Goal: Transaction & Acquisition: Purchase product/service

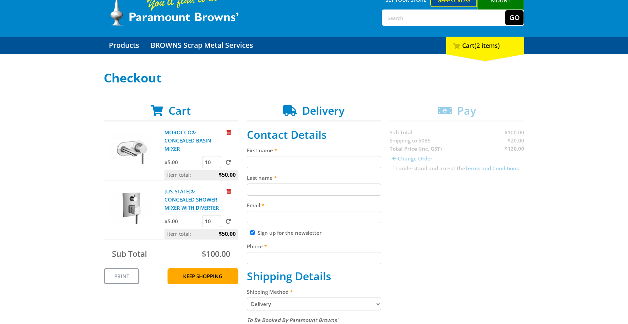
scroll to position [69, 0]
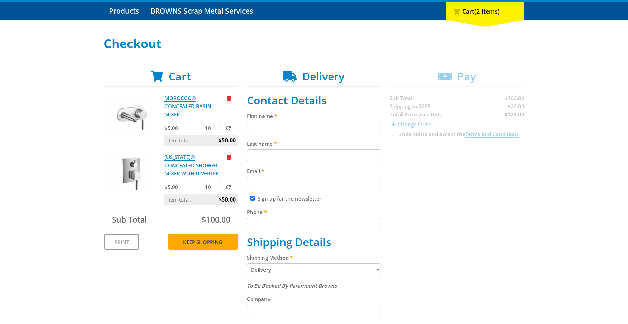
click at [208, 243] on link "Keep Shopping" at bounding box center [202, 242] width 71 height 16
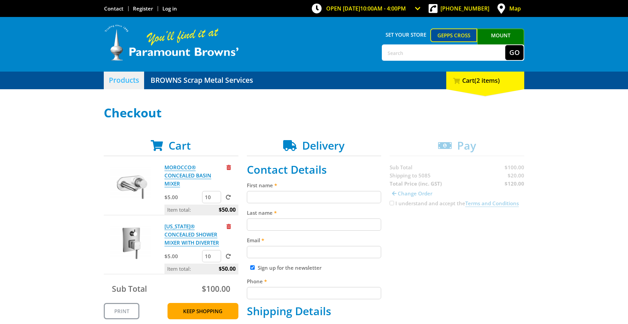
click at [130, 77] on link "Products" at bounding box center [124, 81] width 40 height 18
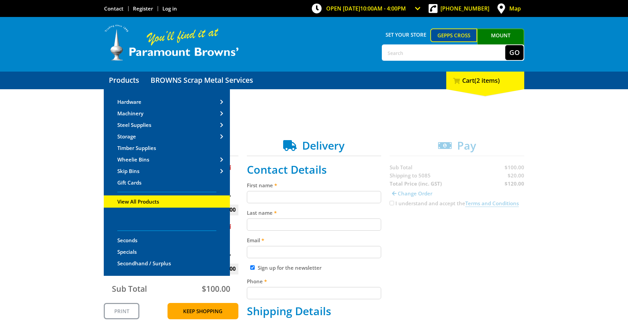
click at [156, 203] on span "View All Products" at bounding box center [138, 201] width 42 height 7
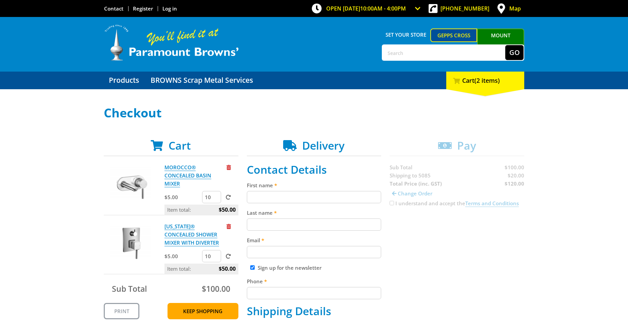
scroll to position [104, 0]
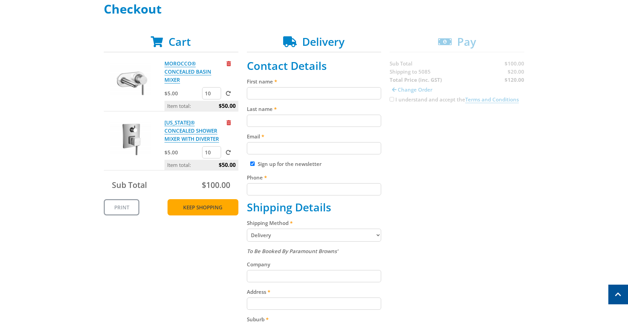
click at [214, 210] on link "Keep Shopping" at bounding box center [202, 207] width 71 height 16
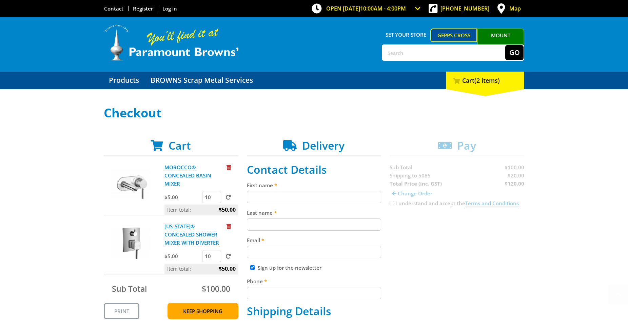
scroll to position [104, 0]
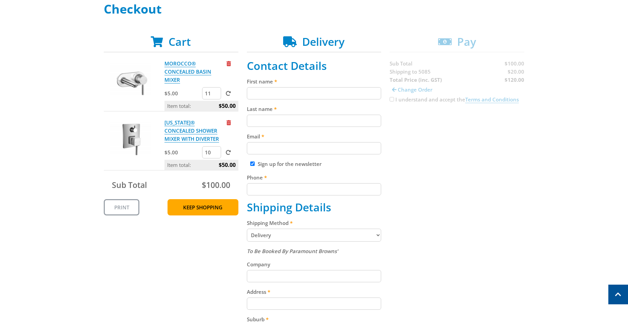
click at [216, 92] on input "11" at bounding box center [211, 93] width 19 height 12
click at [215, 95] on input "10" at bounding box center [211, 93] width 19 height 12
click at [215, 90] on input "10" at bounding box center [211, 93] width 19 height 12
click at [215, 92] on input "11" at bounding box center [211, 93] width 19 height 12
click at [215, 92] on input "12" at bounding box center [211, 93] width 19 height 12
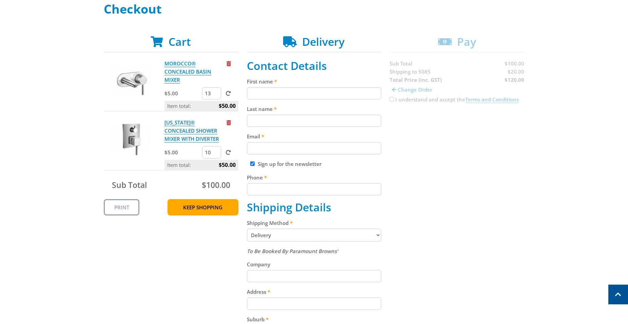
click at [215, 92] on input "13" at bounding box center [211, 93] width 19 height 12
click at [215, 92] on input "14" at bounding box center [211, 93] width 19 height 12
type input "37"
click at [215, 92] on input "37" at bounding box center [211, 93] width 19 height 12
click at [226, 92] on span at bounding box center [228, 93] width 5 height 5
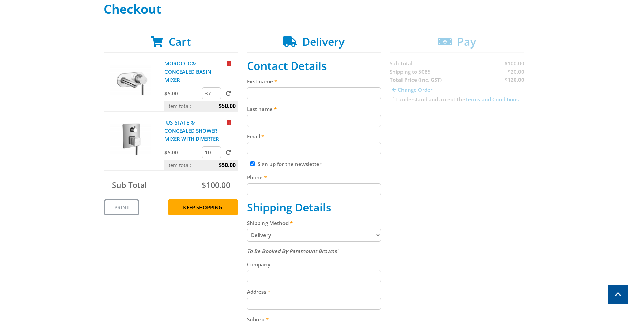
click at [0, 0] on input "submit" at bounding box center [0, 0] width 0 height 0
click at [215, 149] on input "10" at bounding box center [211, 152] width 19 height 12
type input "25"
click at [215, 150] on input "25" at bounding box center [211, 152] width 19 height 12
click at [228, 153] on span at bounding box center [228, 152] width 5 height 5
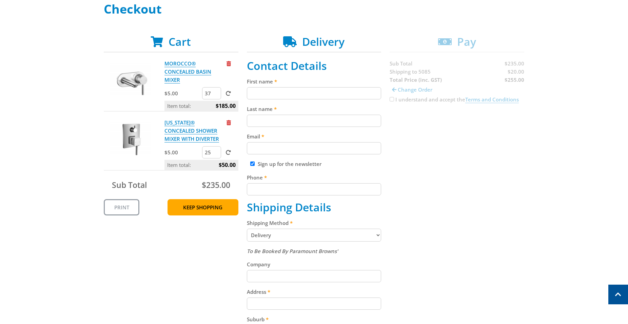
click at [0, 0] on input "submit" at bounding box center [0, 0] width 0 height 0
click at [215, 94] on input "28" at bounding box center [211, 93] width 19 height 12
click at [215, 94] on input "19" at bounding box center [211, 93] width 19 height 12
click at [215, 94] on input "18" at bounding box center [211, 93] width 19 height 12
click at [215, 94] on input "17" at bounding box center [211, 93] width 19 height 12
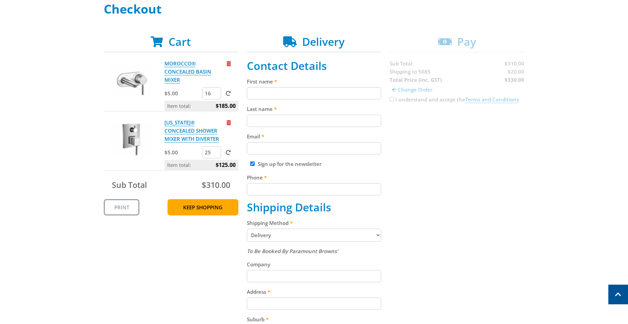
click at [215, 94] on input "16" at bounding box center [211, 93] width 19 height 12
click at [215, 94] on input "15" at bounding box center [211, 93] width 19 height 12
click at [215, 94] on input "14" at bounding box center [211, 93] width 19 height 12
click at [215, 94] on input "13" at bounding box center [211, 93] width 19 height 12
click at [215, 94] on input "12" at bounding box center [211, 93] width 19 height 12
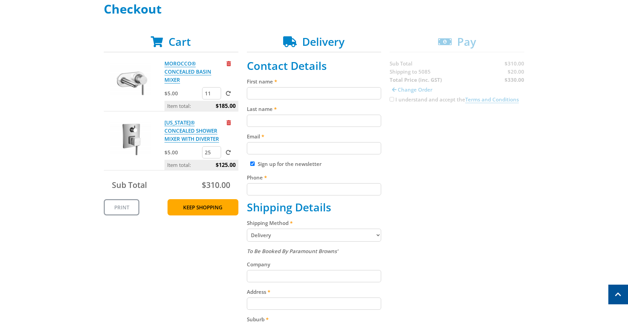
click at [215, 94] on input "11" at bounding box center [211, 93] width 19 height 12
type input "10"
click at [215, 94] on input "10" at bounding box center [211, 93] width 19 height 12
click at [216, 154] on input "17" at bounding box center [211, 152] width 19 height 12
click at [216, 154] on input "16" at bounding box center [211, 152] width 19 height 12
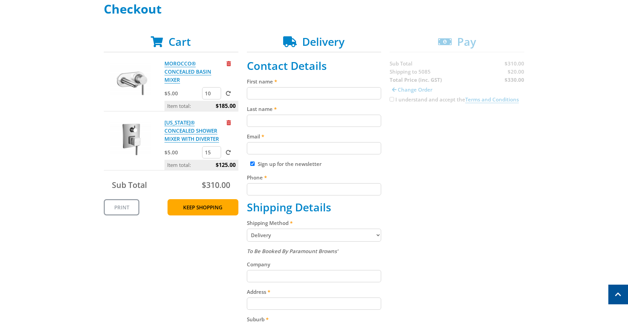
click at [216, 154] on input "15" at bounding box center [211, 152] width 19 height 12
click at [216, 154] on input "14" at bounding box center [211, 152] width 19 height 12
click at [216, 154] on input "13" at bounding box center [211, 152] width 19 height 12
click at [216, 154] on input "12" at bounding box center [211, 152] width 19 height 12
click at [216, 154] on input "11" at bounding box center [211, 152] width 19 height 12
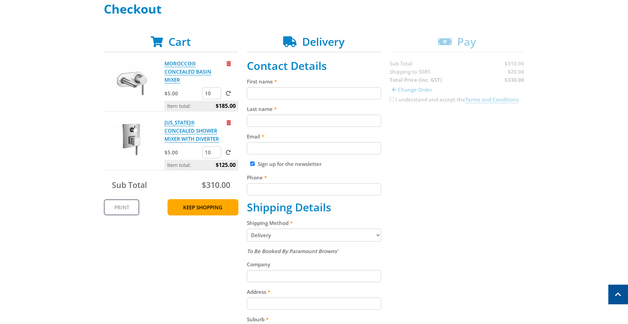
type input "10"
click at [216, 154] on input "10" at bounding box center [211, 152] width 19 height 12
click at [228, 149] on label at bounding box center [226, 152] width 8 height 7
click at [0, 0] on input "submit" at bounding box center [0, 0] width 0 height 0
click at [226, 93] on span at bounding box center [228, 93] width 5 height 5
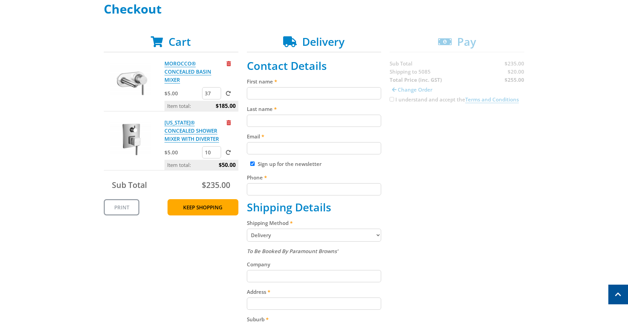
click at [0, 0] on input "submit" at bounding box center [0, 0] width 0 height 0
click at [196, 204] on link "Keep Shopping" at bounding box center [202, 207] width 71 height 16
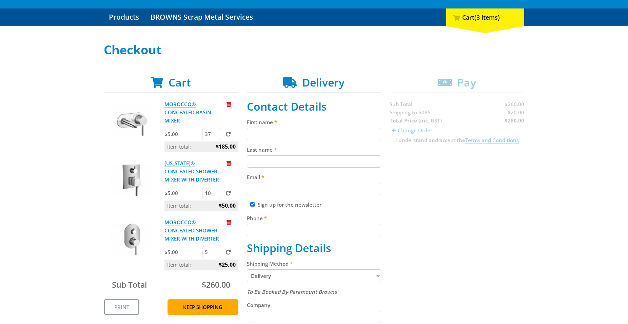
scroll to position [104, 0]
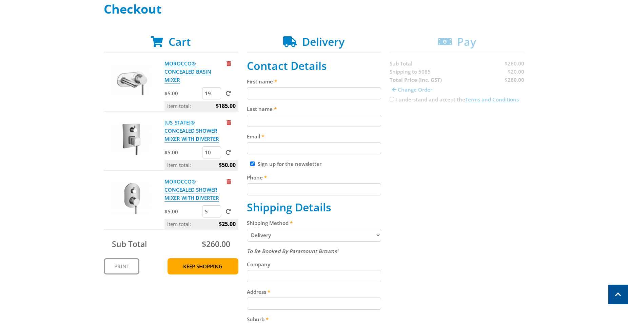
click at [214, 94] on input "19" at bounding box center [211, 93] width 19 height 12
click at [214, 94] on input "17" at bounding box center [211, 93] width 19 height 12
click at [214, 94] on input "16" at bounding box center [211, 93] width 19 height 12
click at [214, 94] on input "15" at bounding box center [211, 93] width 19 height 12
click at [214, 94] on input "14" at bounding box center [211, 93] width 19 height 12
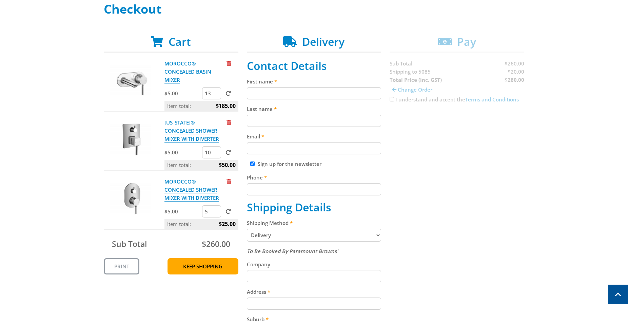
click at [214, 94] on input "13" at bounding box center [211, 93] width 19 height 12
click at [214, 94] on input "12" at bounding box center [211, 93] width 19 height 12
click at [214, 94] on input "11" at bounding box center [211, 93] width 19 height 12
type input "10"
click at [214, 94] on input "10" at bounding box center [211, 93] width 19 height 12
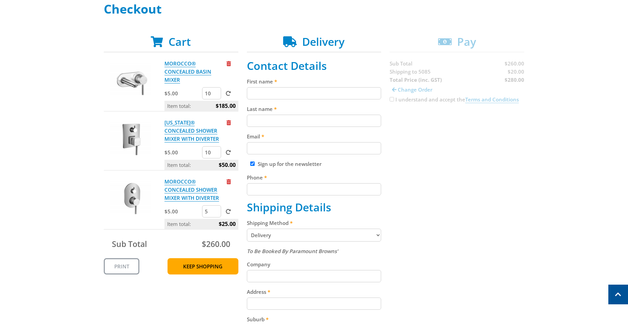
click at [228, 95] on span at bounding box center [228, 93] width 5 height 5
click at [0, 0] on input "submit" at bounding box center [0, 0] width 0 height 0
click at [215, 209] on input "14" at bounding box center [211, 211] width 19 height 12
click at [215, 209] on input "15" at bounding box center [211, 211] width 19 height 12
click at [215, 213] on input "14" at bounding box center [211, 211] width 19 height 12
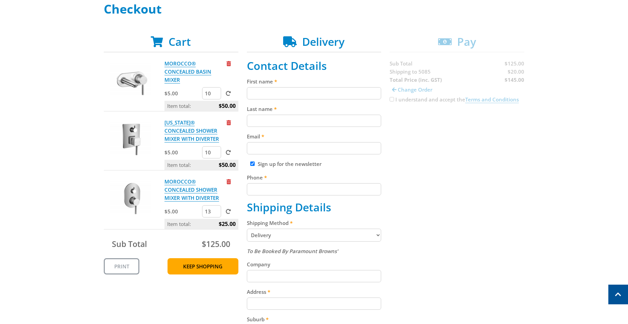
click at [215, 213] on input "13" at bounding box center [211, 211] width 19 height 12
click at [215, 213] on input "12" at bounding box center [211, 211] width 19 height 12
click at [215, 213] on input "11" at bounding box center [211, 211] width 19 height 12
type input "10"
click at [215, 213] on input "10" at bounding box center [211, 211] width 19 height 12
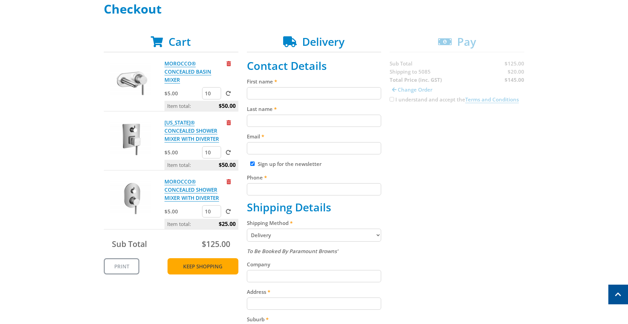
click at [217, 268] on link "Keep Shopping" at bounding box center [202, 266] width 71 height 16
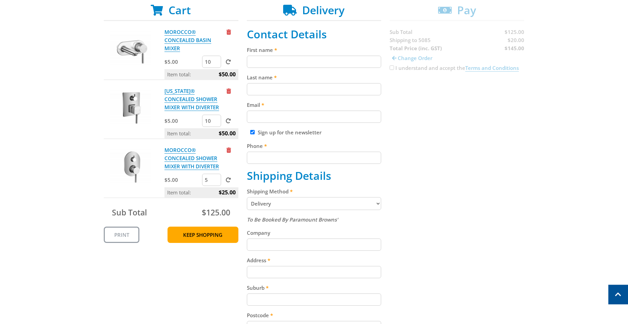
scroll to position [104, 0]
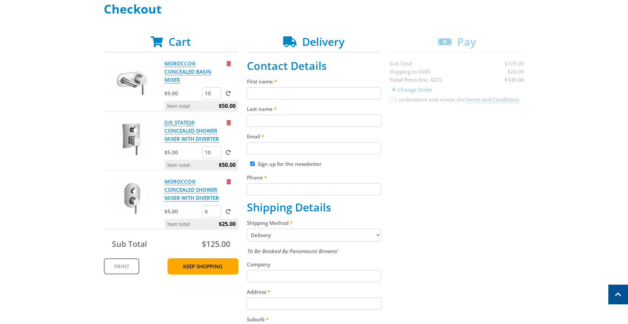
click at [215, 211] on input "6" at bounding box center [211, 211] width 19 height 12
click at [215, 211] on input "7" at bounding box center [211, 211] width 19 height 12
click at [215, 211] on input "8" at bounding box center [211, 211] width 19 height 12
click at [215, 211] on input "9" at bounding box center [211, 211] width 19 height 12
type input "10"
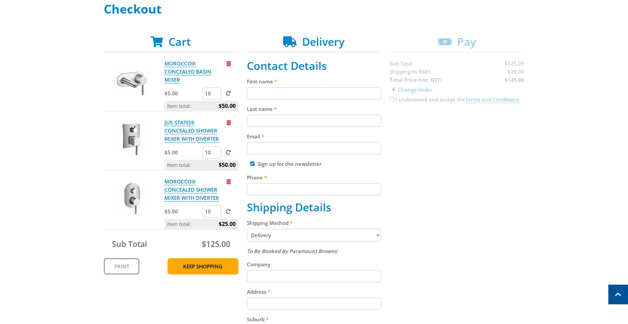
click at [215, 211] on input "10" at bounding box center [211, 211] width 19 height 12
click at [229, 210] on span at bounding box center [228, 211] width 5 height 5
click at [0, 0] on input "submit" at bounding box center [0, 0] width 0 height 0
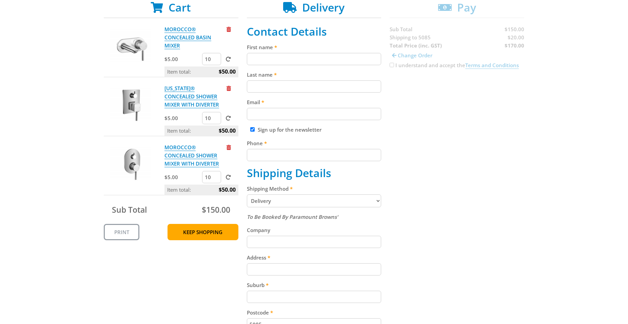
scroll to position [138, 0]
click at [200, 232] on link "Keep Shopping" at bounding box center [202, 231] width 71 height 16
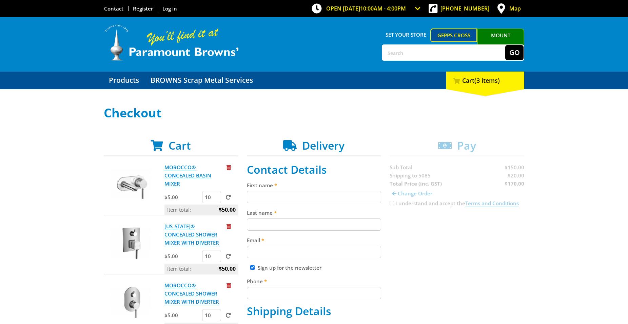
scroll to position [69, 0]
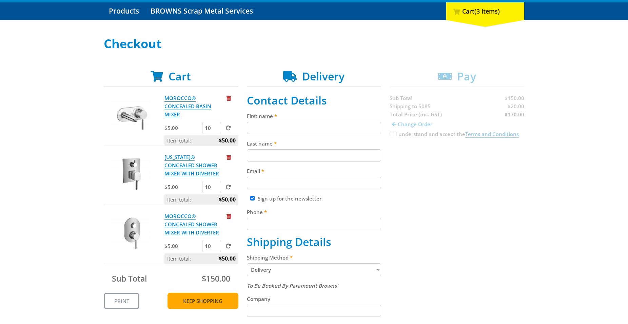
click at [205, 301] on link "Keep Shopping" at bounding box center [202, 301] width 71 height 16
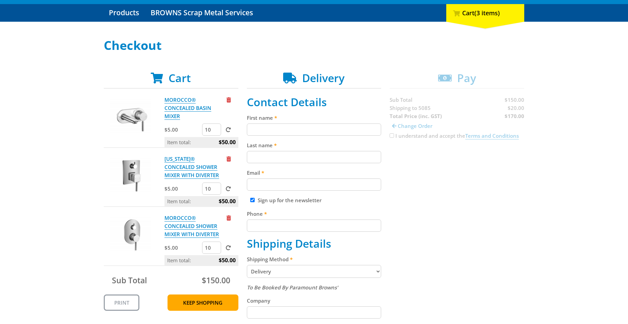
scroll to position [69, 0]
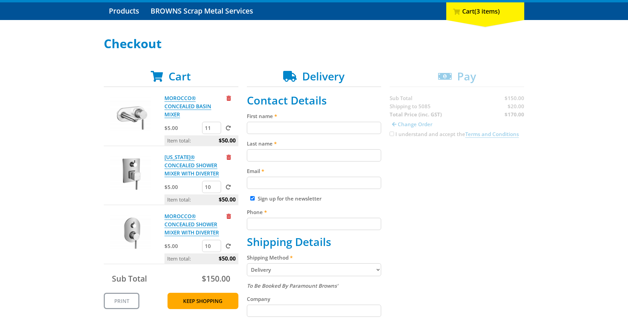
click at [215, 125] on input "11" at bounding box center [211, 128] width 19 height 12
click at [215, 125] on input "12" at bounding box center [211, 128] width 19 height 12
click at [215, 125] on input "13" at bounding box center [211, 128] width 19 height 12
click at [215, 125] on input "14" at bounding box center [211, 128] width 19 height 12
type input "15"
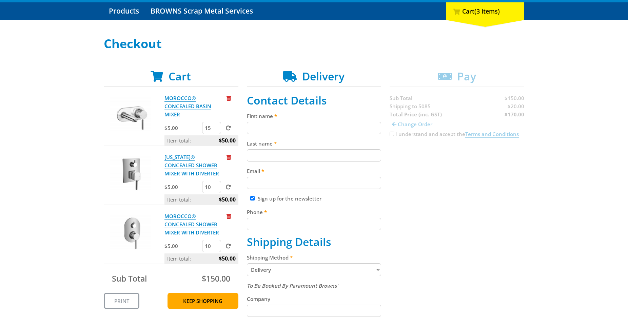
click at [217, 125] on input "15" at bounding box center [211, 128] width 19 height 12
click at [230, 129] on span at bounding box center [228, 127] width 5 height 5
click at [0, 0] on input "submit" at bounding box center [0, 0] width 0 height 0
click at [217, 188] on input "9" at bounding box center [211, 187] width 19 height 12
click at [217, 188] on input "8" at bounding box center [211, 187] width 19 height 12
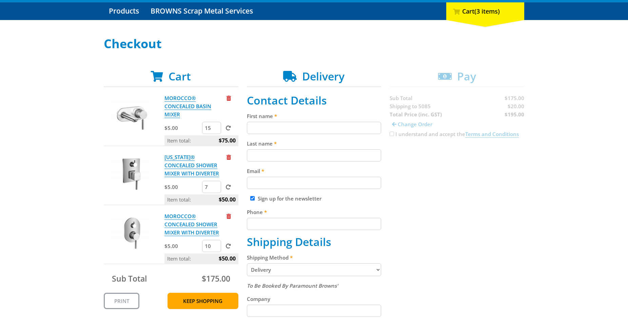
click at [217, 188] on input "7" at bounding box center [211, 187] width 19 height 12
click at [217, 188] on input "6" at bounding box center [211, 187] width 19 height 12
type input "5"
click at [217, 188] on input "5" at bounding box center [211, 187] width 19 height 12
click at [229, 187] on span at bounding box center [228, 186] width 5 height 5
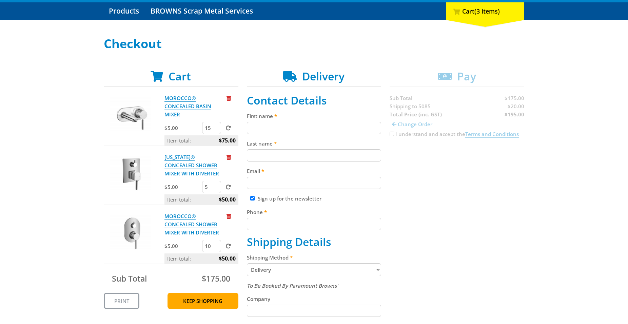
click at [0, 0] on input "submit" at bounding box center [0, 0] width 0 height 0
click at [216, 248] on input "9" at bounding box center [211, 246] width 19 height 12
click at [216, 248] on input "8" at bounding box center [211, 246] width 19 height 12
click at [216, 248] on input "7" at bounding box center [211, 246] width 19 height 12
click at [216, 248] on input "6" at bounding box center [211, 246] width 19 height 12
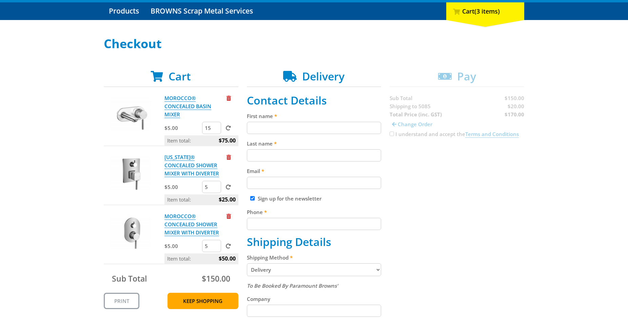
type input "5"
click at [216, 248] on input "5" at bounding box center [211, 246] width 19 height 12
click at [228, 246] on span at bounding box center [228, 245] width 5 height 5
click at [0, 0] on input "submit" at bounding box center [0, 0] width 0 height 0
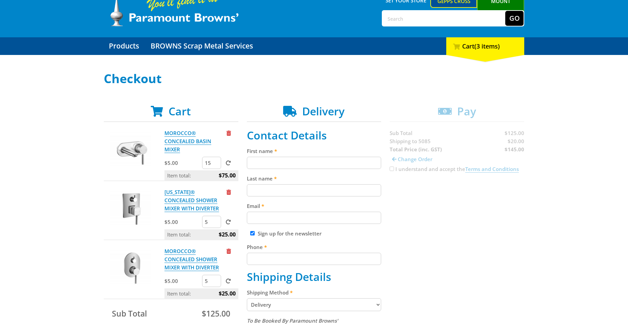
scroll to position [35, 0]
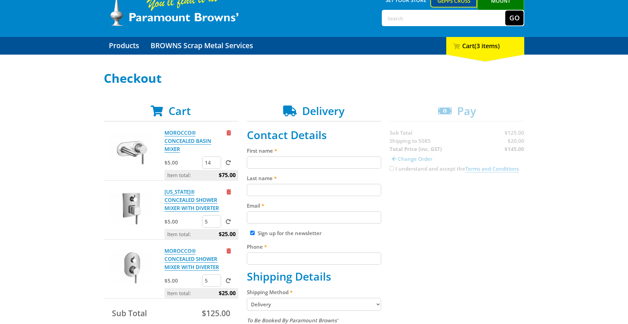
click at [214, 164] on input "14" at bounding box center [211, 162] width 19 height 12
click at [214, 164] on input "13" at bounding box center [211, 162] width 19 height 12
click at [214, 164] on input "12" at bounding box center [211, 162] width 19 height 12
click at [214, 164] on input "11" at bounding box center [211, 162] width 19 height 12
type input "10"
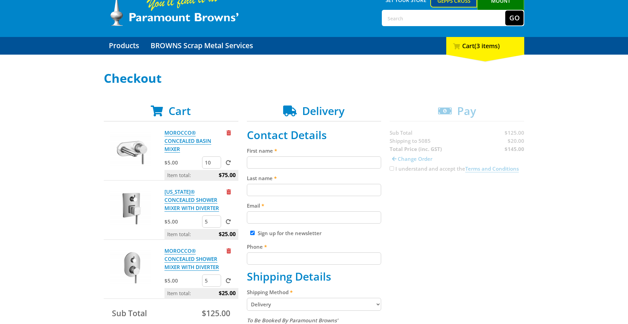
click at [214, 164] on input "10" at bounding box center [211, 162] width 19 height 12
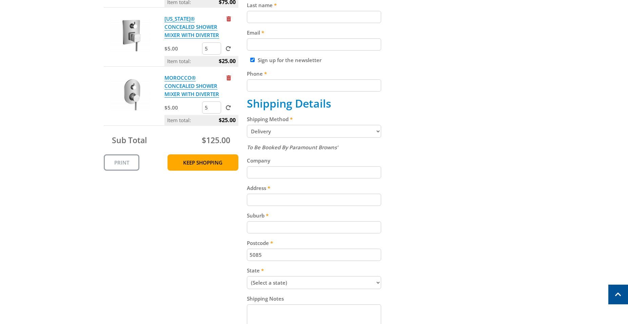
click at [214, 164] on link "Keep Shopping" at bounding box center [202, 162] width 71 height 16
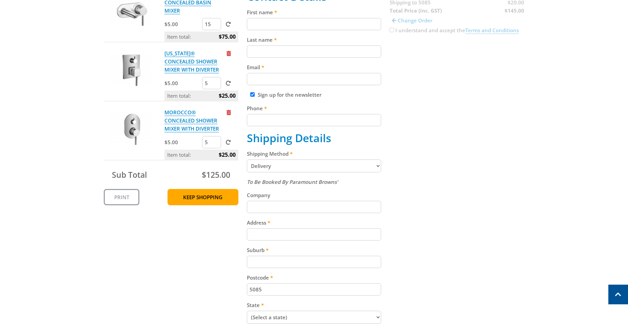
scroll to position [138, 0]
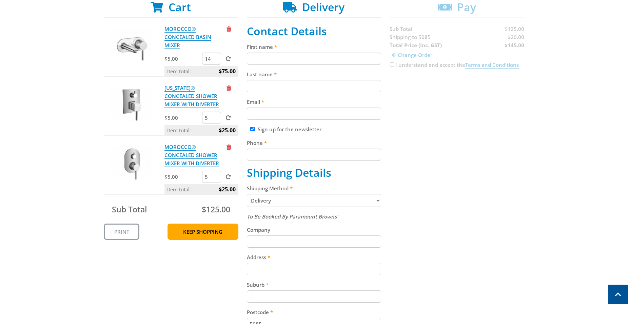
click at [216, 61] on input "14" at bounding box center [211, 59] width 19 height 12
click at [216, 61] on input "13" at bounding box center [211, 59] width 19 height 12
click at [216, 61] on input "12" at bounding box center [211, 59] width 19 height 12
click at [216, 61] on input "11" at bounding box center [211, 59] width 19 height 12
click at [216, 61] on input "10" at bounding box center [211, 59] width 19 height 12
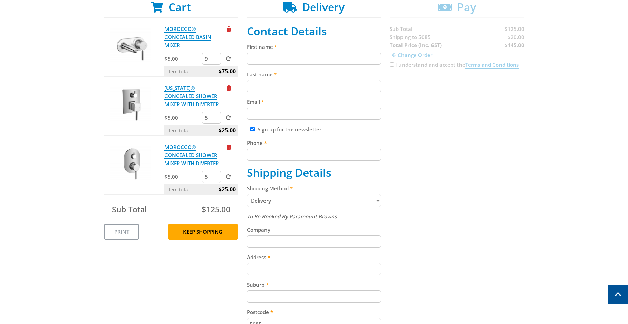
click at [216, 61] on input "9" at bounding box center [211, 59] width 19 height 12
click at [216, 61] on input "8" at bounding box center [211, 59] width 19 height 12
click at [216, 61] on input "7" at bounding box center [211, 59] width 19 height 12
click at [216, 56] on input "8" at bounding box center [211, 59] width 19 height 12
click at [216, 56] on input "9" at bounding box center [211, 59] width 19 height 12
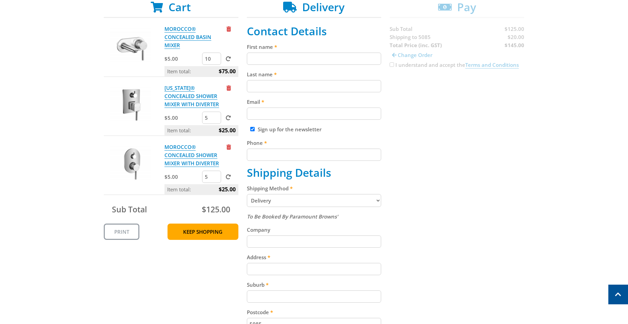
type input "10"
click at [216, 56] on input "10" at bounding box center [211, 59] width 19 height 12
click at [226, 59] on span at bounding box center [228, 58] width 5 height 5
click at [0, 0] on input "submit" at bounding box center [0, 0] width 0 height 0
click at [216, 115] on input "6" at bounding box center [211, 118] width 19 height 12
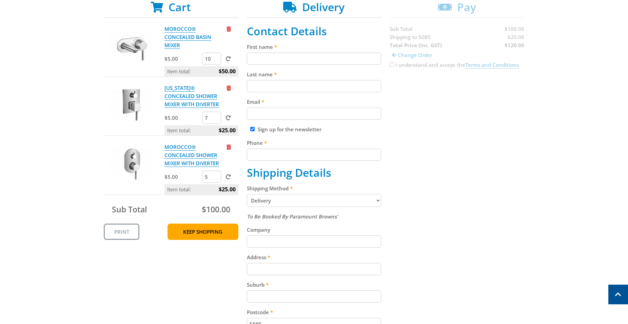
click at [216, 115] on input "7" at bounding box center [211, 118] width 19 height 12
click at [216, 115] on input "8" at bounding box center [211, 118] width 19 height 12
click at [216, 115] on input "9" at bounding box center [211, 118] width 19 height 12
type input "10"
click at [216, 115] on input "10" at bounding box center [211, 118] width 19 height 12
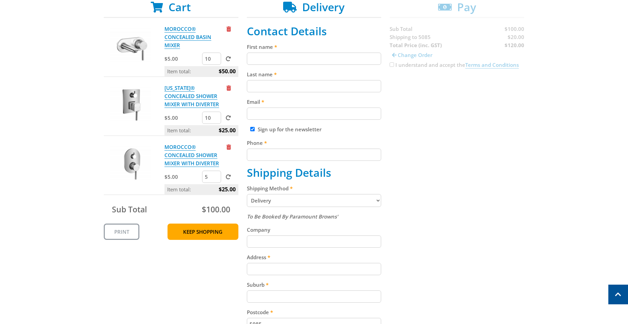
click at [230, 117] on span at bounding box center [228, 117] width 5 height 5
click at [0, 0] on input "submit" at bounding box center [0, 0] width 0 height 0
click at [216, 176] on input "6" at bounding box center [211, 176] width 19 height 12
click at [216, 176] on input "7" at bounding box center [211, 176] width 19 height 12
click at [216, 176] on input "8" at bounding box center [211, 176] width 19 height 12
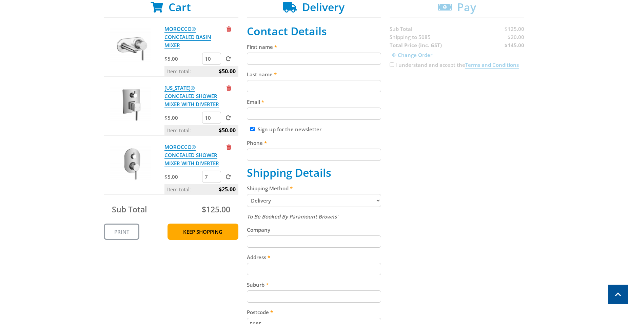
click at [216, 178] on input "7" at bounding box center [211, 176] width 19 height 12
type input "6"
click at [216, 178] on input "6" at bounding box center [211, 176] width 19 height 12
click at [231, 177] on form "6" at bounding box center [220, 176] width 36 height 12
click at [227, 177] on span at bounding box center [228, 176] width 5 height 5
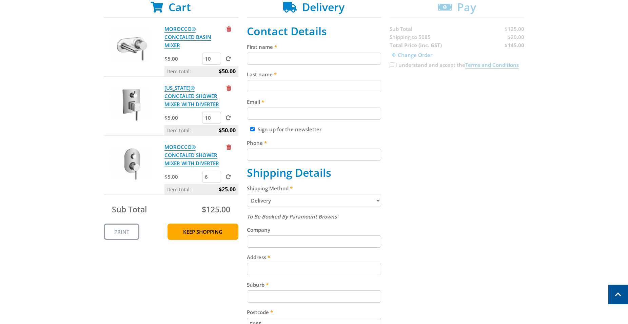
click at [0, 0] on input "submit" at bounding box center [0, 0] width 0 height 0
